Goal: Task Accomplishment & Management: Use online tool/utility

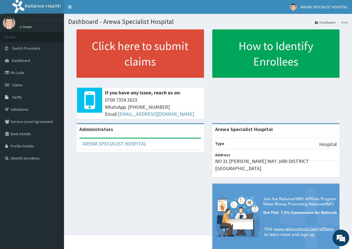
click at [106, 178] on div "Administrators AREWA SPECIALIST HOSPITAL Full Name AREWA SPECIALIST HOSPITAL Em…" at bounding box center [207, 189] width 279 height 133
click at [28, 108] on link "Validations" at bounding box center [32, 109] width 64 height 12
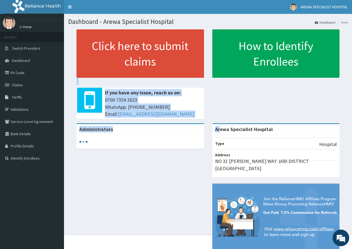
click at [220, 95] on section "Click here to submit claims If you have any issue, reach us on: 0700 7354 2623 …" at bounding box center [208, 59] width 288 height 69
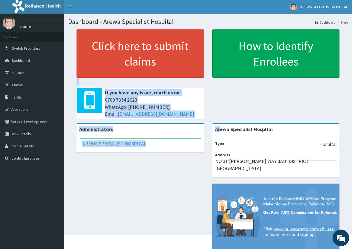
drag, startPoint x: 139, startPoint y: 201, endPoint x: 109, endPoint y: 197, distance: 30.0
click at [109, 197] on div "Administrators AREWA SPECIALIST HOSPITAL Full Name AREWA SPECIALIST HOSPITAL Em…" at bounding box center [207, 189] width 279 height 133
click at [109, 196] on div "Administrators AREWA SPECIALIST HOSPITAL Full Name AREWA SPECIALIST HOSPITAL Em…" at bounding box center [207, 189] width 279 height 133
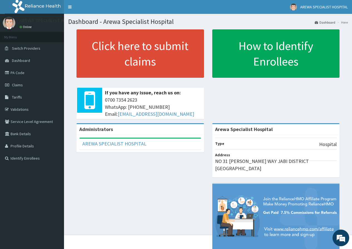
click at [80, 81] on p at bounding box center [139, 81] width 127 height 7
click at [104, 163] on div "Administrators AREWA SPECIALIST HOSPITAL Full Name AREWA SPECIALIST HOSPITAL Em…" at bounding box center [207, 189] width 279 height 133
click at [87, 83] on p at bounding box center [139, 81] width 127 height 7
click at [232, 119] on div "Click here to submit claims If you have any issue, reach us on: [PHONE_NUMBER] …" at bounding box center [207, 76] width 279 height 94
click at [222, 115] on div "Click here to submit claims If you have any issue, reach us on: [PHONE_NUMBER] …" at bounding box center [207, 76] width 279 height 94
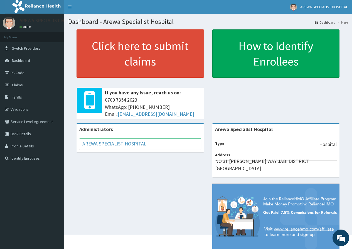
click at [84, 84] on p at bounding box center [139, 81] width 127 height 7
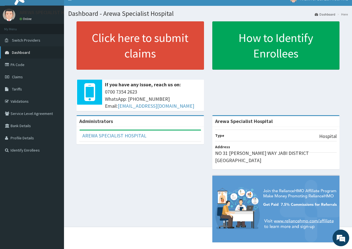
click at [27, 54] on span "Dashboard" at bounding box center [21, 52] width 18 height 5
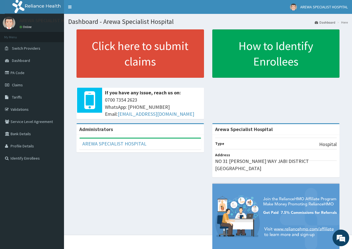
click at [218, 120] on div "Click here to submit claims If you have any issue, reach us on: [PHONE_NUMBER] …" at bounding box center [207, 76] width 279 height 94
click at [95, 146] on link "AREWA SPECIALIST HOSPITAL" at bounding box center [114, 144] width 64 height 6
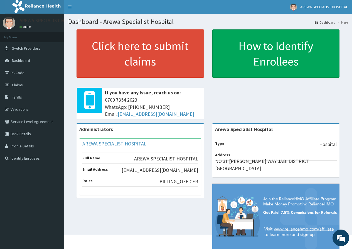
click at [76, 234] on div "Administrators AREWA SPECIALIST HOSPITAL Full Name AREWA SPECIALIST HOSPITAL Em…" at bounding box center [207, 189] width 279 height 133
click at [77, 219] on div "Administrators AREWA SPECIALIST HOSPITAL Full Name AREWA SPECIALIST HOSPITAL Em…" at bounding box center [207, 189] width 279 height 133
click at [93, 210] on div "Administrators AREWA SPECIALIST HOSPITAL Full Name AREWA SPECIALIST HOSPITAL Em…" at bounding box center [207, 189] width 279 height 133
click at [18, 110] on link "Validations" at bounding box center [32, 109] width 64 height 12
